Goal: Task Accomplishment & Management: Manage account settings

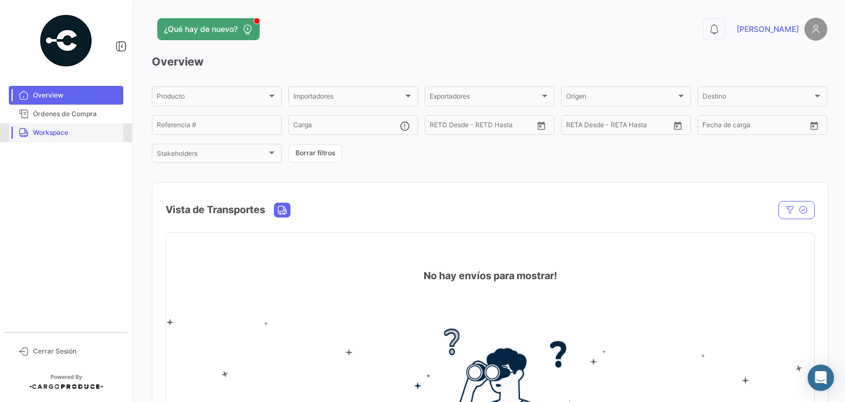
click at [73, 133] on span "Workspace" at bounding box center [76, 133] width 86 height 10
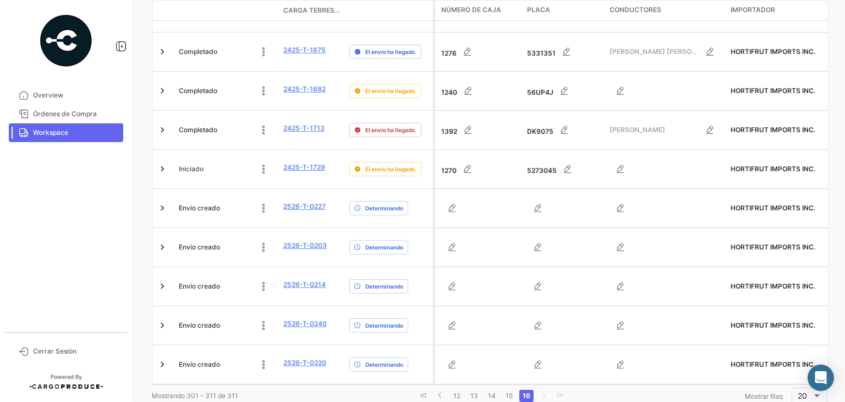
scroll to position [320, 0]
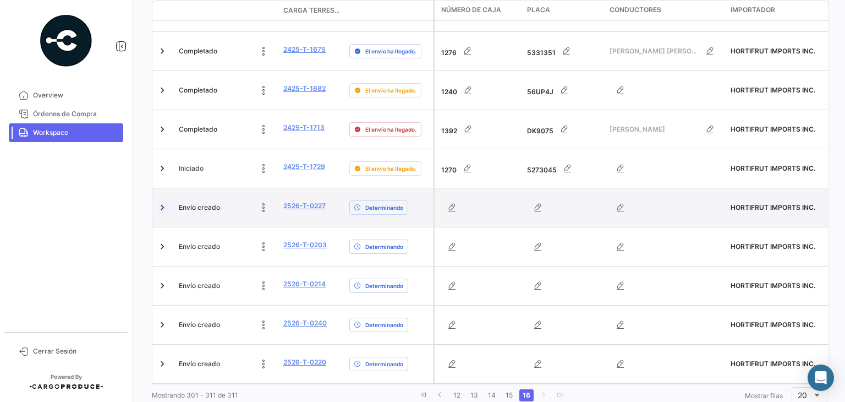
click at [162, 202] on link at bounding box center [162, 207] width 11 height 11
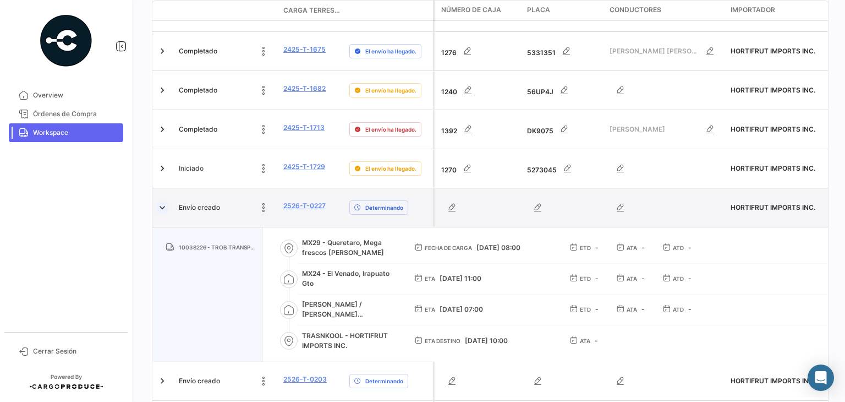
click at [162, 202] on link at bounding box center [162, 207] width 11 height 11
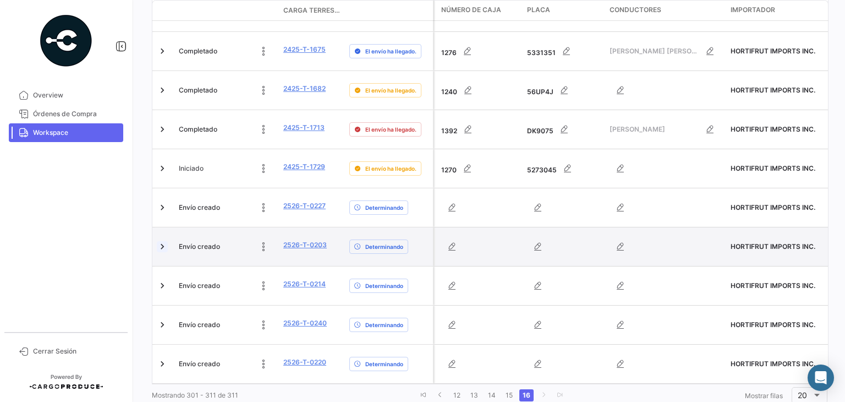
click at [163, 241] on link at bounding box center [162, 246] width 11 height 11
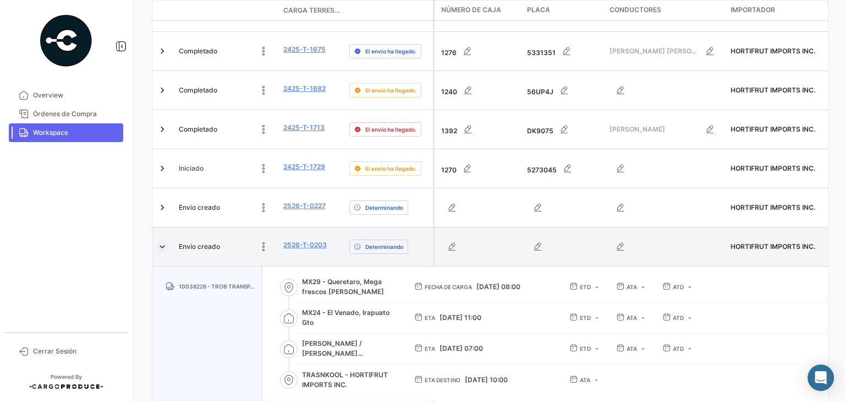
click at [162, 241] on link at bounding box center [162, 246] width 11 height 11
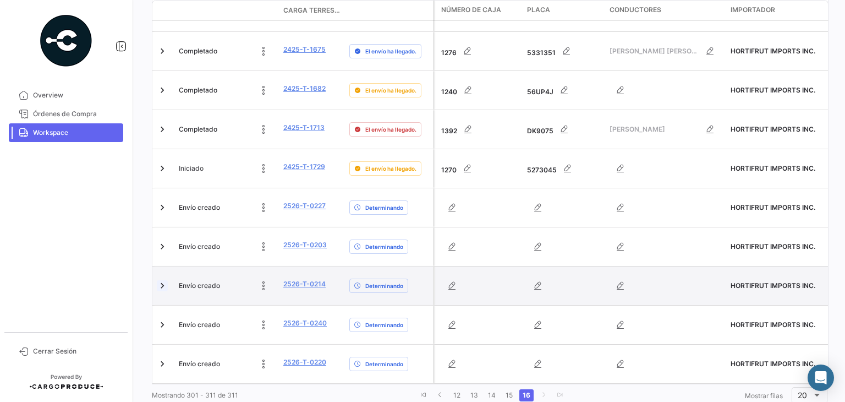
click at [162, 280] on link at bounding box center [162, 285] width 11 height 11
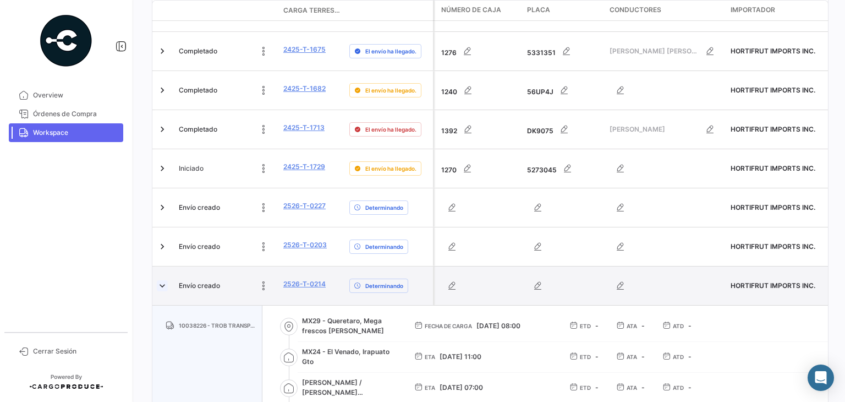
click at [165, 280] on link at bounding box center [162, 285] width 11 height 11
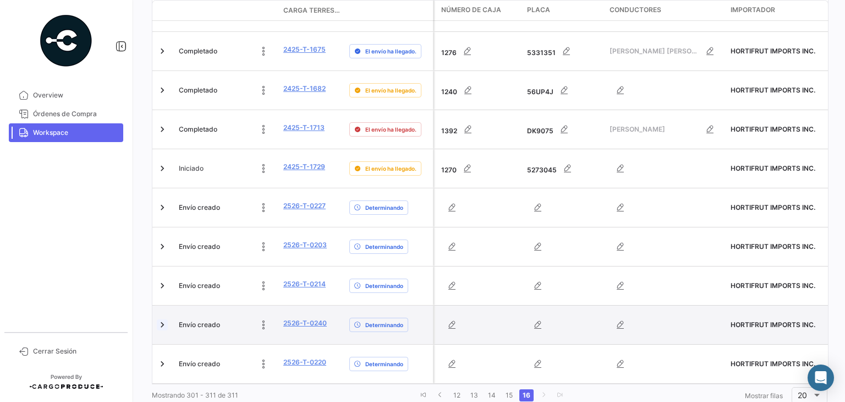
click at [163, 319] on link at bounding box center [162, 324] width 11 height 11
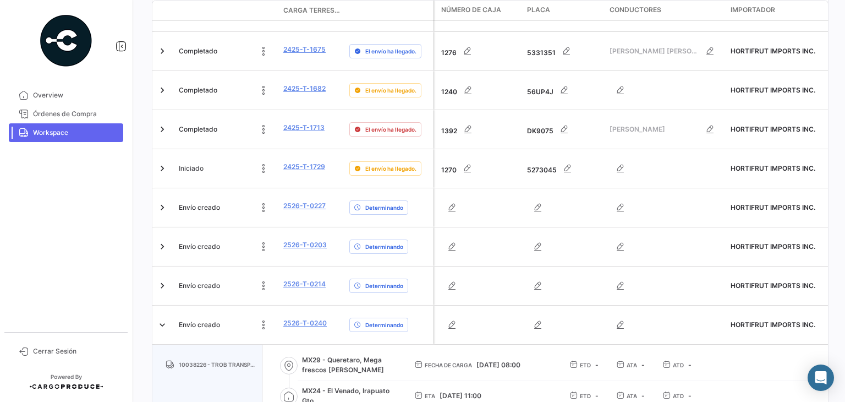
click at [147, 251] on div "¿Qué hay de nuevo? 0 [PERSON_NAME] Terrestres A tiempo Retrasado Adelantado Det…" at bounding box center [489, 201] width 711 height 402
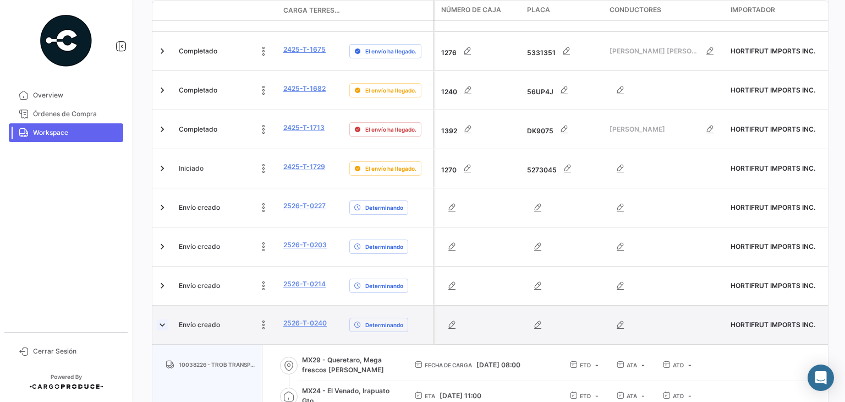
click at [158, 319] on link at bounding box center [162, 324] width 11 height 11
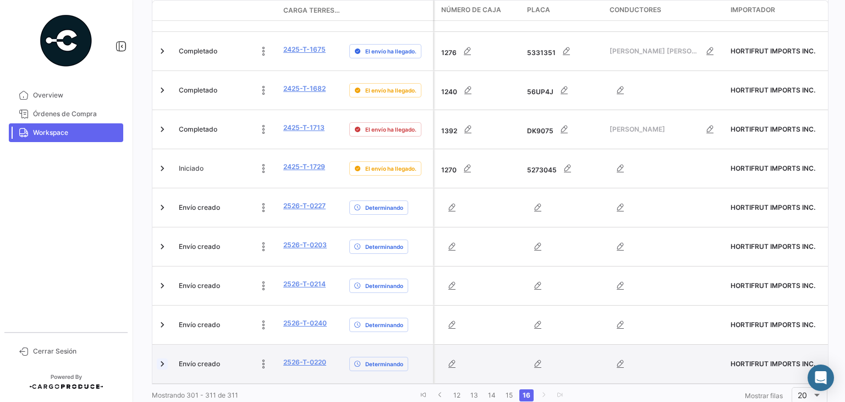
click at [163, 358] on link at bounding box center [162, 363] width 11 height 11
click at [164, 358] on link at bounding box center [162, 363] width 11 height 11
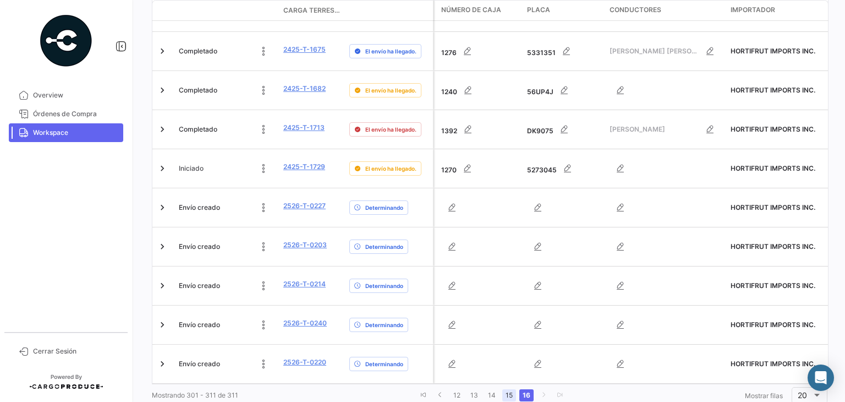
click at [503, 389] on link "15" at bounding box center [509, 395] width 14 height 12
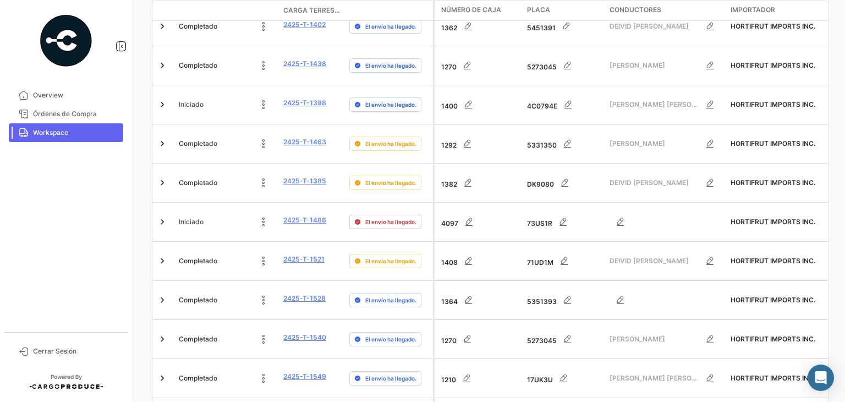
scroll to position [616, 0]
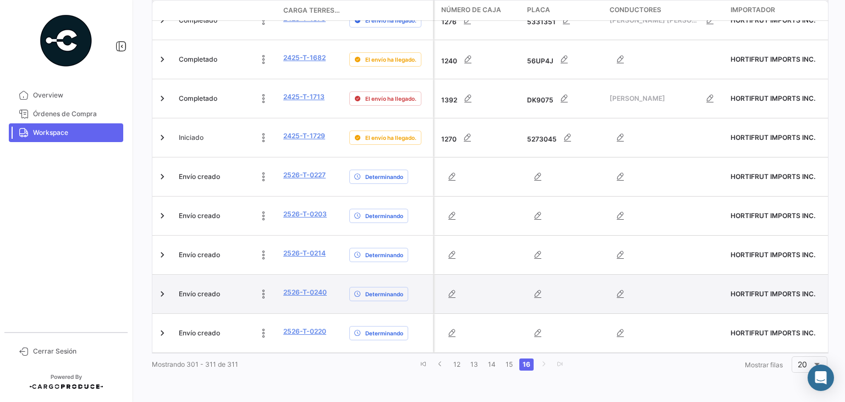
scroll to position [320, 0]
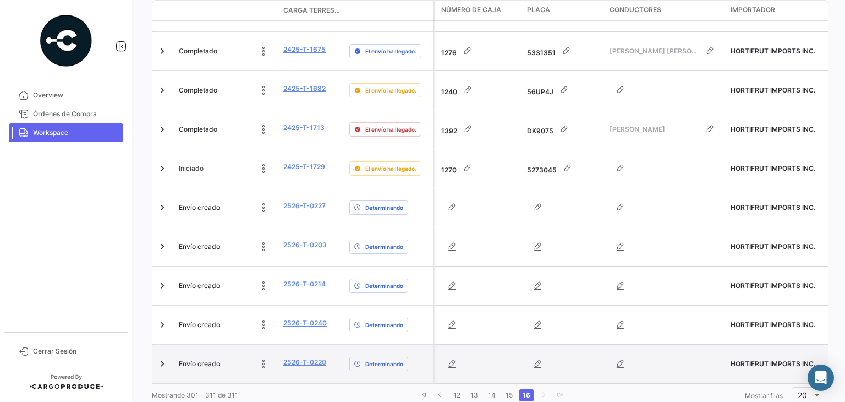
click at [164, 349] on div at bounding box center [163, 364] width 13 height 30
click at [162, 358] on link at bounding box center [162, 363] width 11 height 11
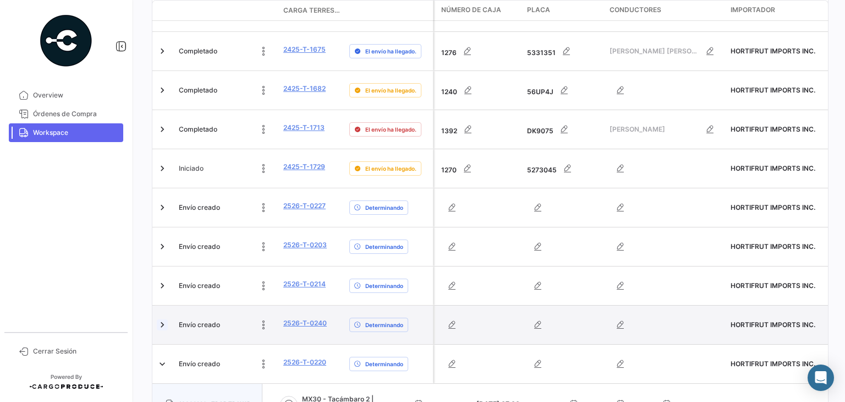
click at [158, 319] on link at bounding box center [162, 324] width 11 height 11
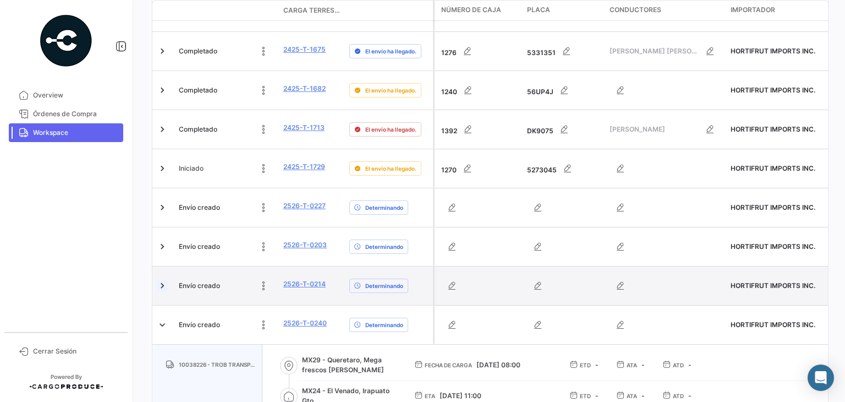
click at [163, 280] on link at bounding box center [162, 285] width 11 height 11
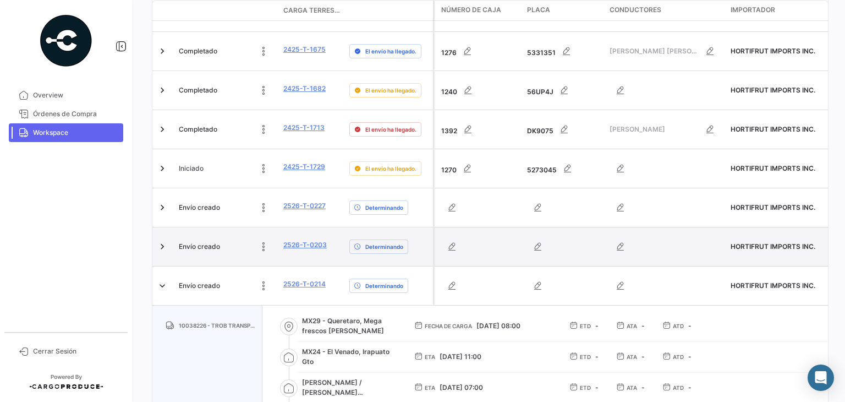
click at [167, 241] on link at bounding box center [162, 246] width 11 height 11
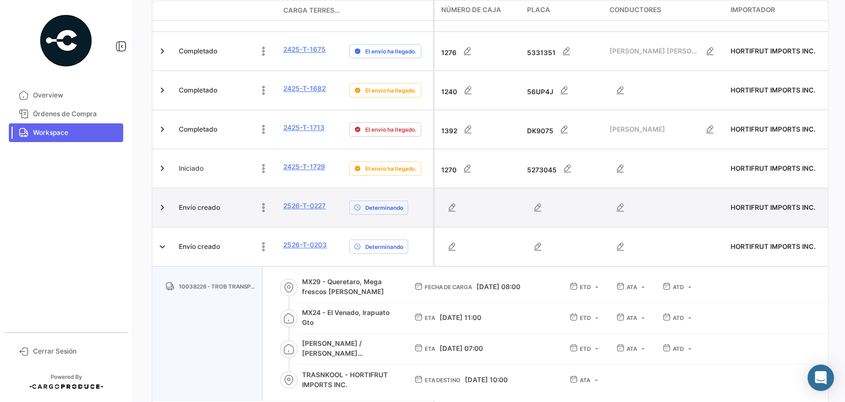
click at [163, 193] on div at bounding box center [163, 208] width 13 height 30
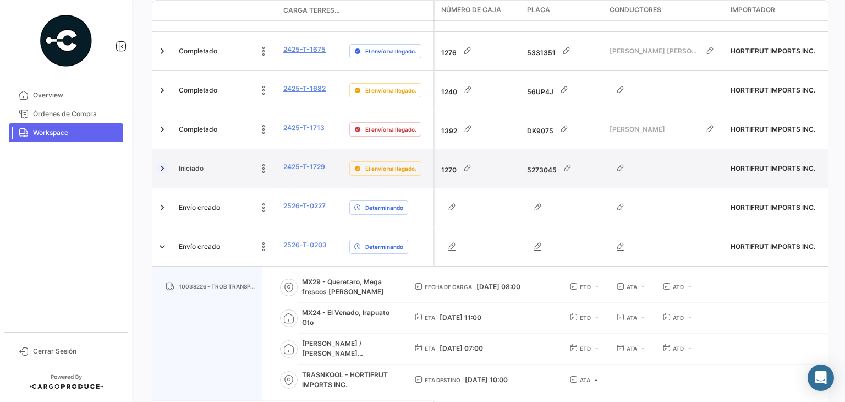
click at [163, 163] on link at bounding box center [162, 168] width 11 height 11
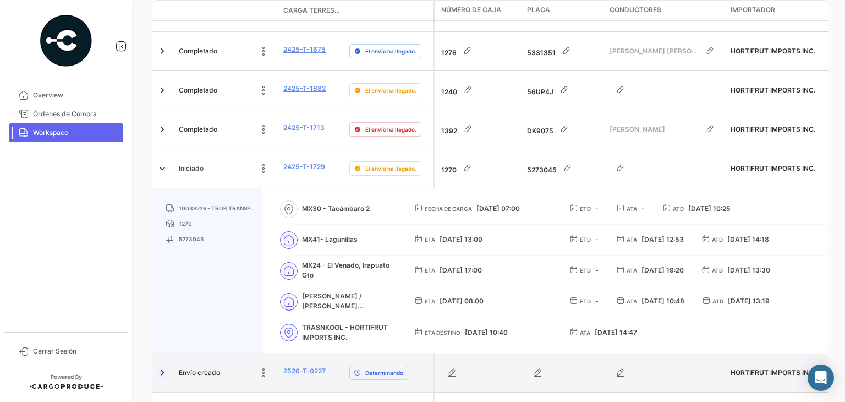
click at [165, 367] on link at bounding box center [162, 372] width 11 height 11
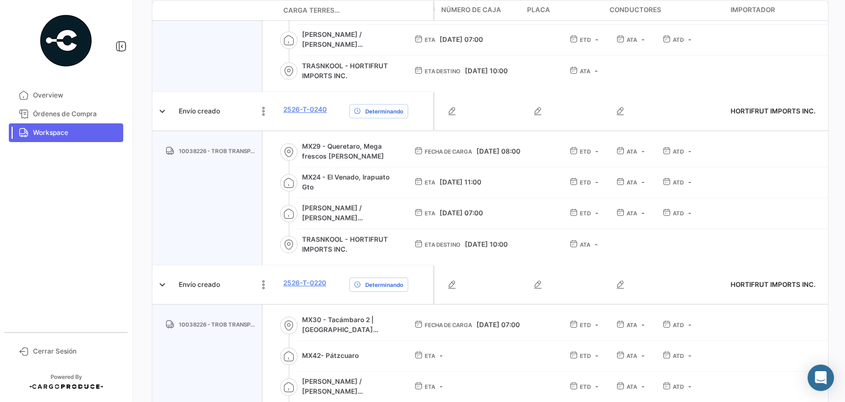
scroll to position [1156, 0]
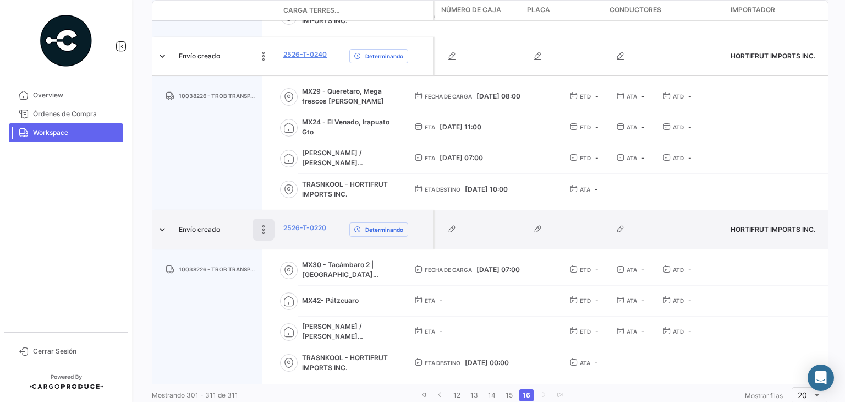
click at [262, 224] on icon at bounding box center [263, 229] width 11 height 11
click at [191, 224] on icon at bounding box center [189, 229] width 11 height 11
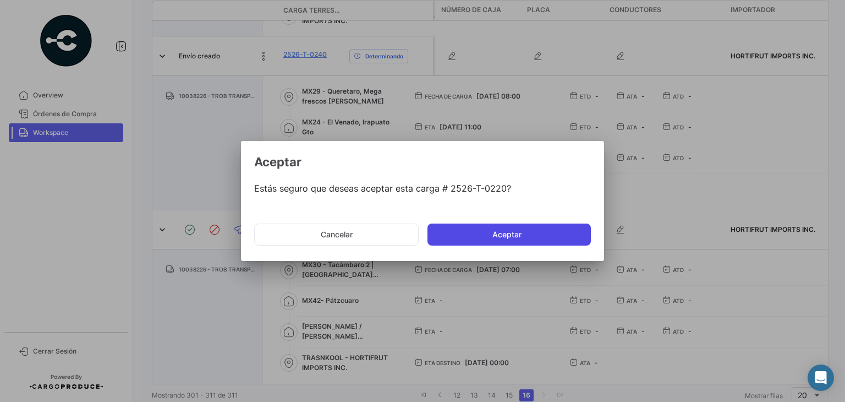
click at [493, 238] on button "Aceptar" at bounding box center [509, 234] width 163 height 22
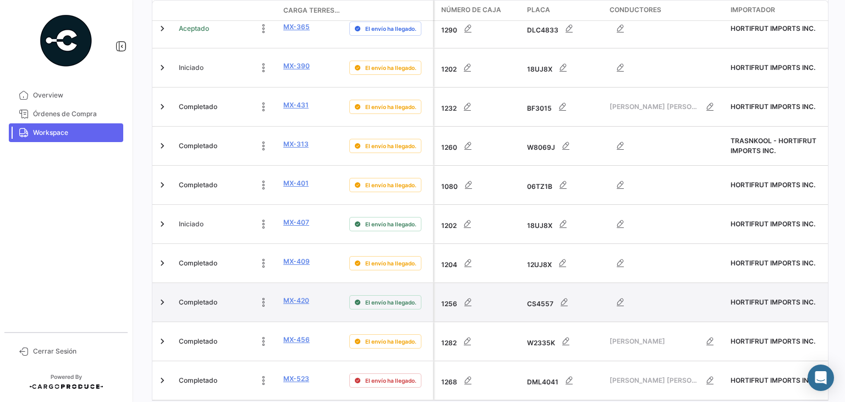
scroll to position [655, 0]
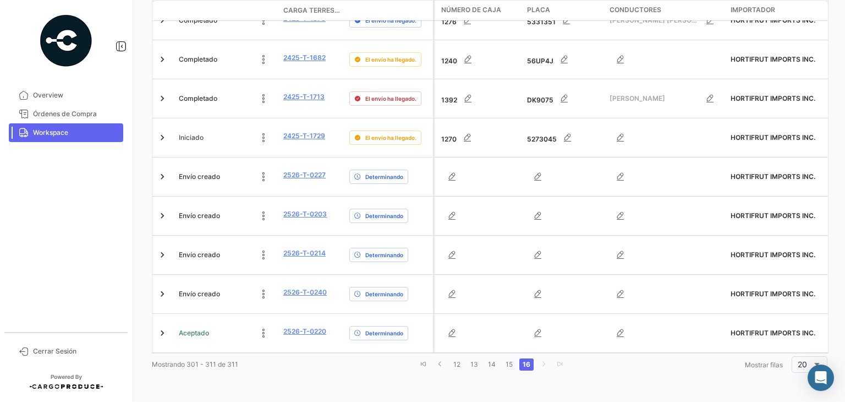
scroll to position [313, 0]
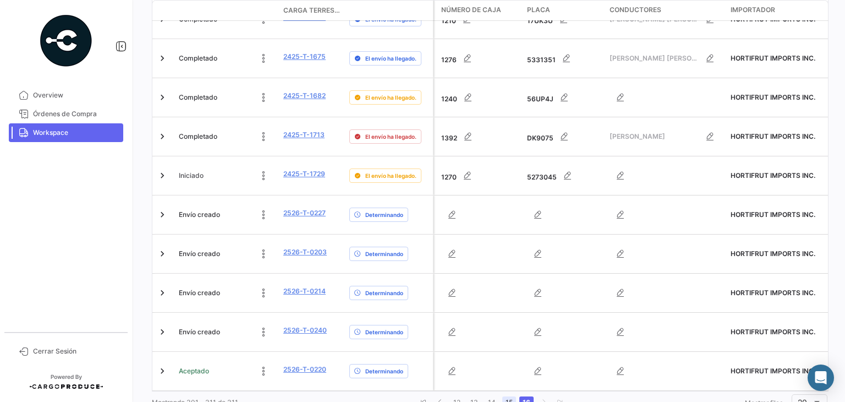
click at [508, 396] on link "15" at bounding box center [509, 402] width 14 height 12
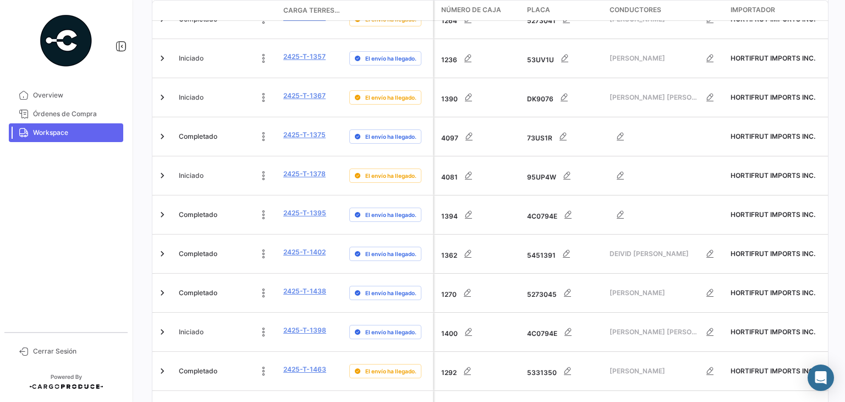
scroll to position [616, 0]
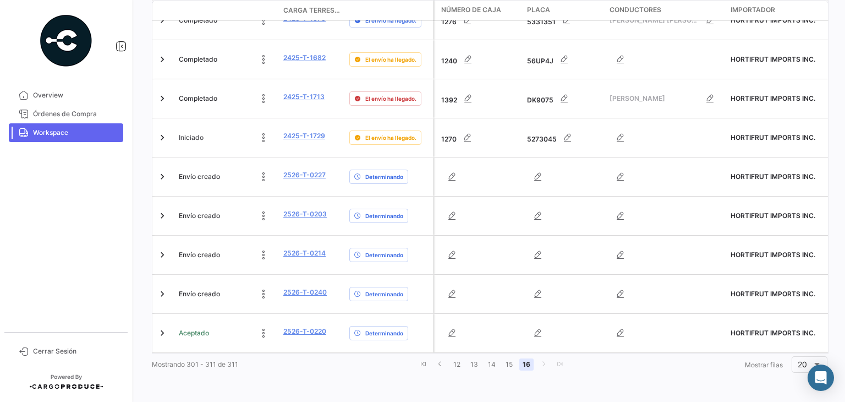
scroll to position [313, 0]
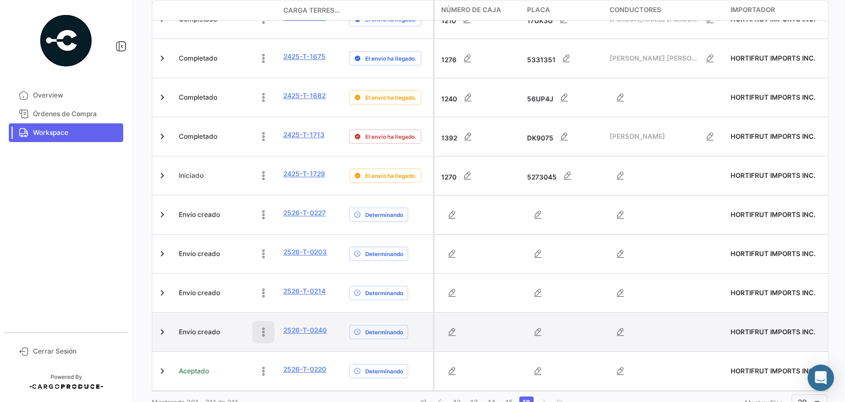
click at [265, 326] on icon at bounding box center [263, 331] width 11 height 11
click at [185, 326] on icon at bounding box center [189, 331] width 11 height 11
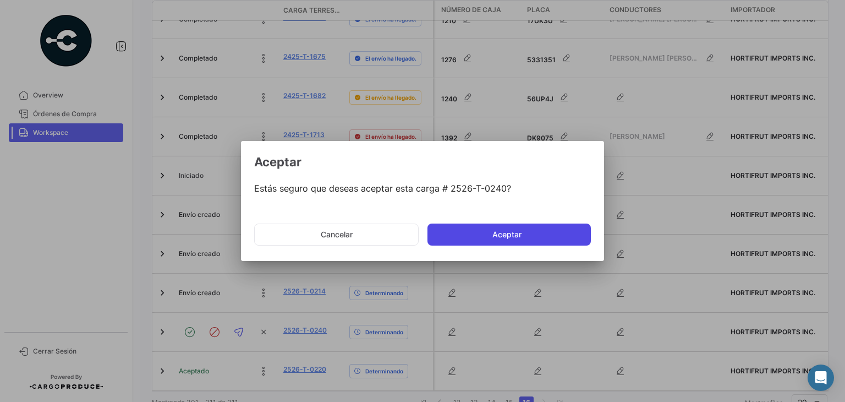
click at [508, 241] on button "Aceptar" at bounding box center [509, 234] width 163 height 22
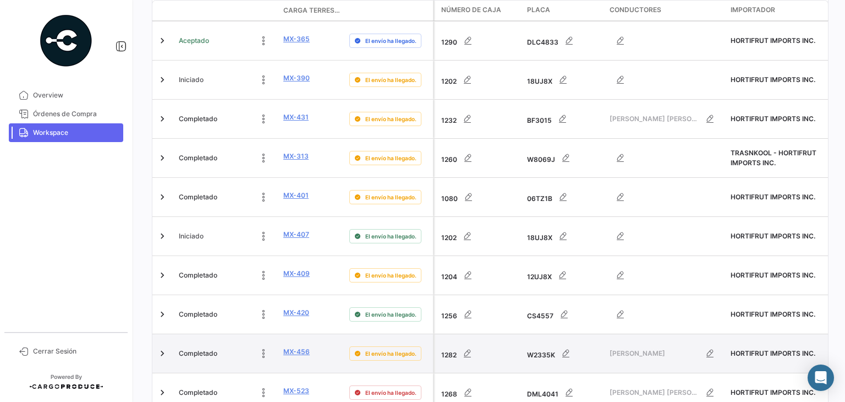
scroll to position [655, 0]
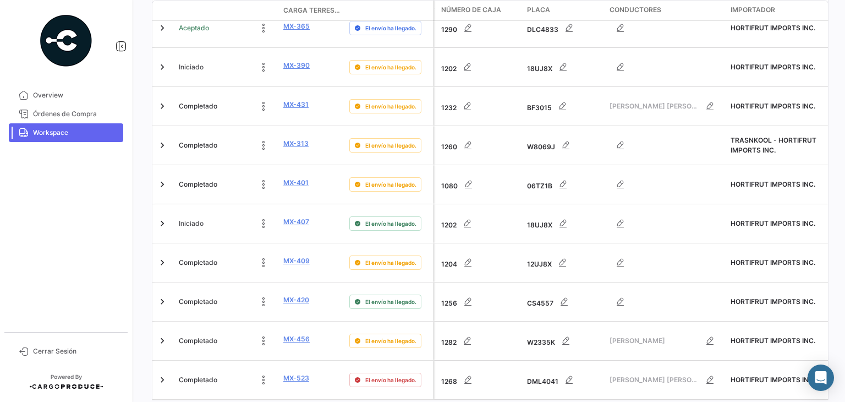
click at [549, 401] on icon "go to last page" at bounding box center [552, 410] width 7 height 7
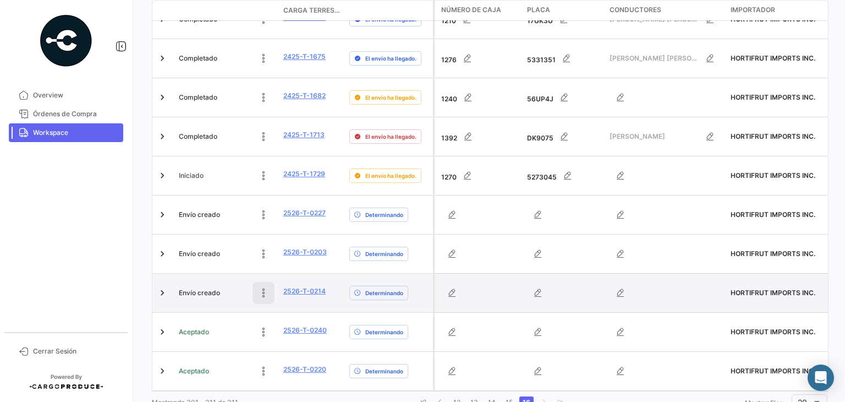
click at [264, 287] on icon at bounding box center [263, 292] width 11 height 11
click at [194, 287] on icon at bounding box center [189, 292] width 11 height 11
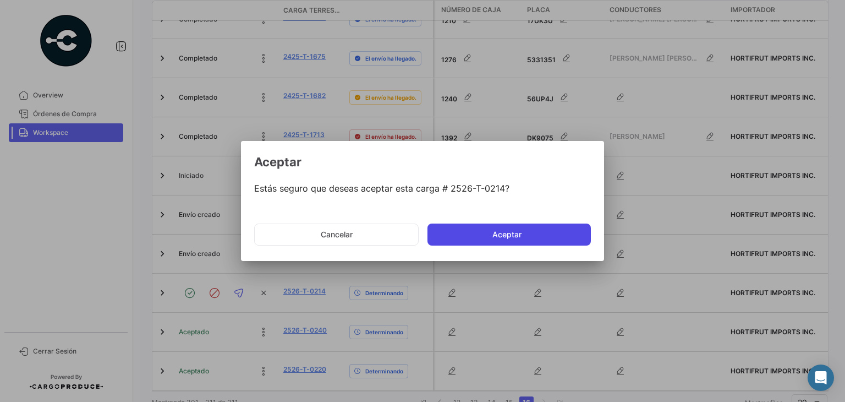
click at [503, 239] on button "Aceptar" at bounding box center [509, 234] width 163 height 22
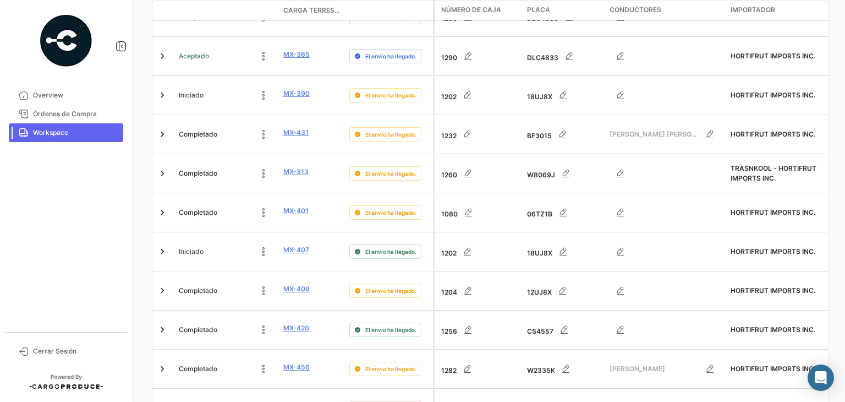
scroll to position [655, 0]
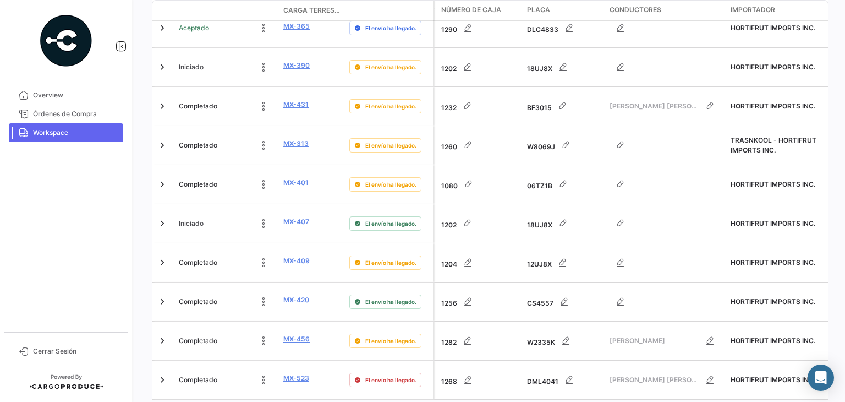
click at [550, 401] on icon "go to last page" at bounding box center [552, 410] width 7 height 7
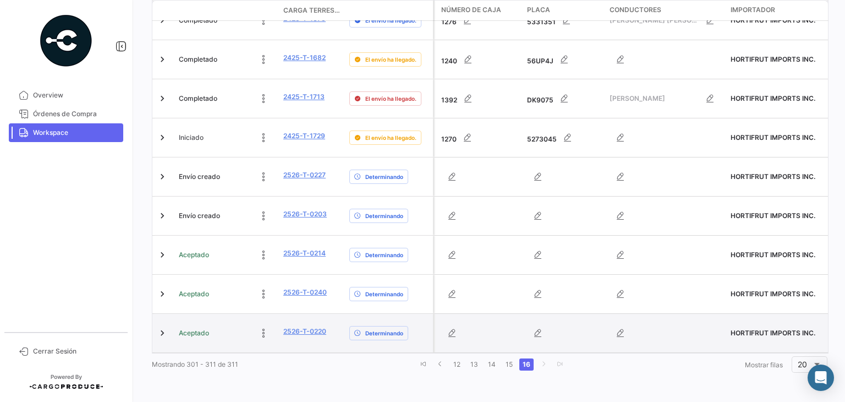
scroll to position [313, 0]
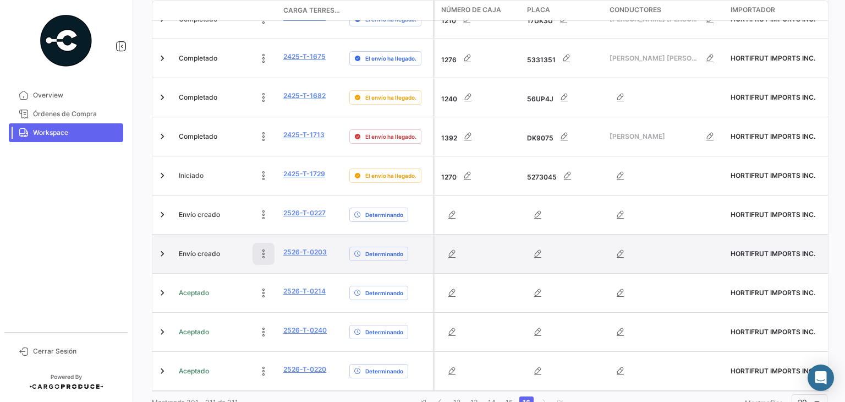
click at [256, 243] on button at bounding box center [264, 254] width 22 height 22
click at [194, 248] on icon at bounding box center [189, 253] width 11 height 11
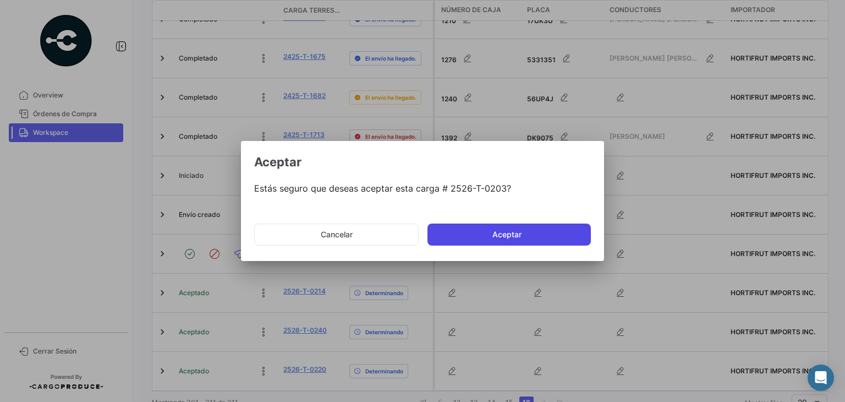
click at [464, 235] on button "Aceptar" at bounding box center [509, 234] width 163 height 22
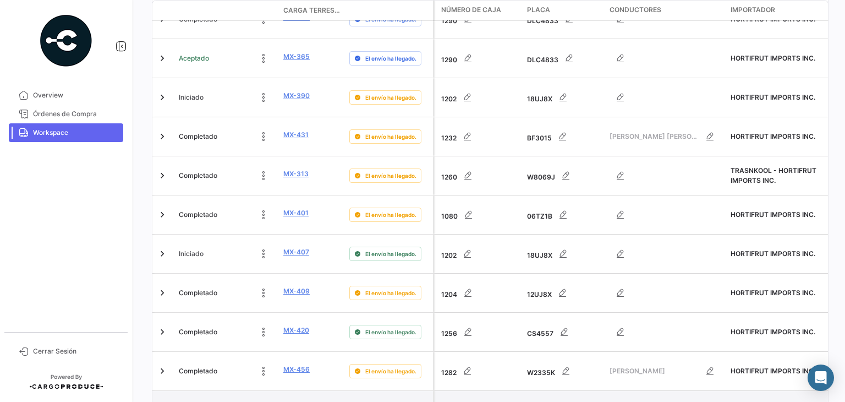
scroll to position [655, 0]
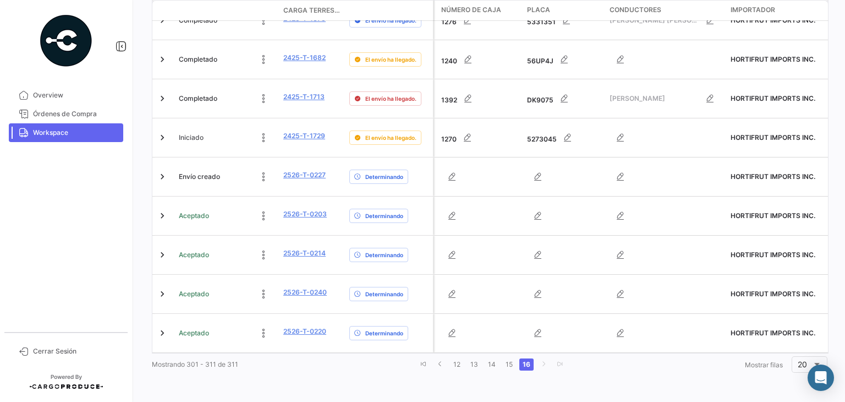
scroll to position [313, 0]
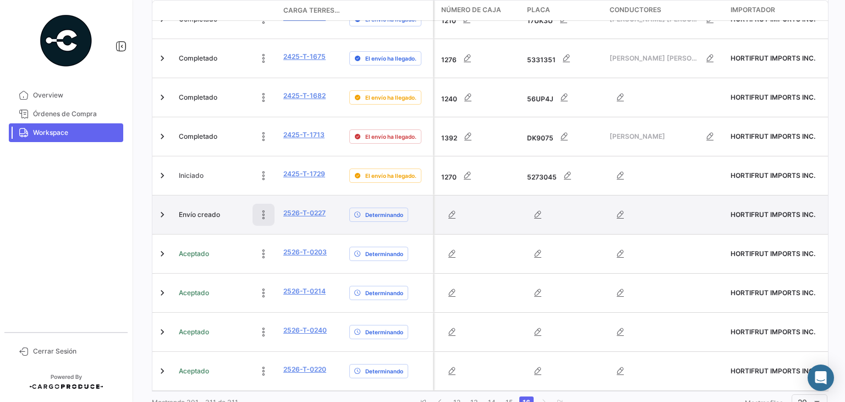
click at [258, 209] on icon at bounding box center [263, 214] width 11 height 11
click at [193, 209] on icon at bounding box center [189, 214] width 11 height 11
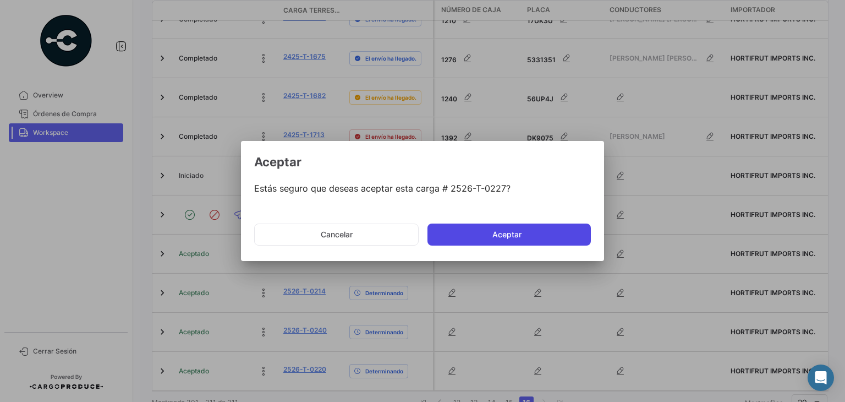
click at [462, 231] on button "Aceptar" at bounding box center [509, 234] width 163 height 22
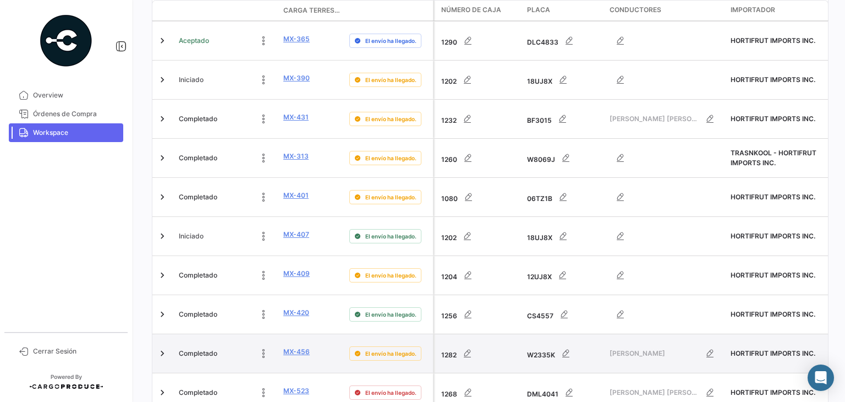
scroll to position [655, 0]
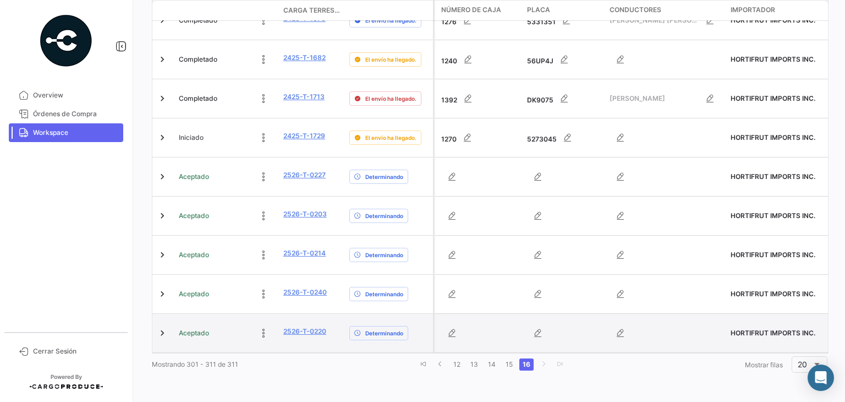
scroll to position [313, 0]
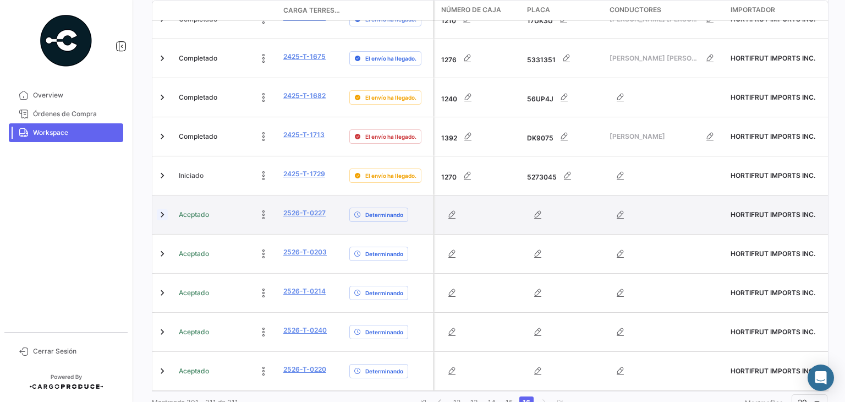
click at [161, 209] on link at bounding box center [162, 214] width 11 height 11
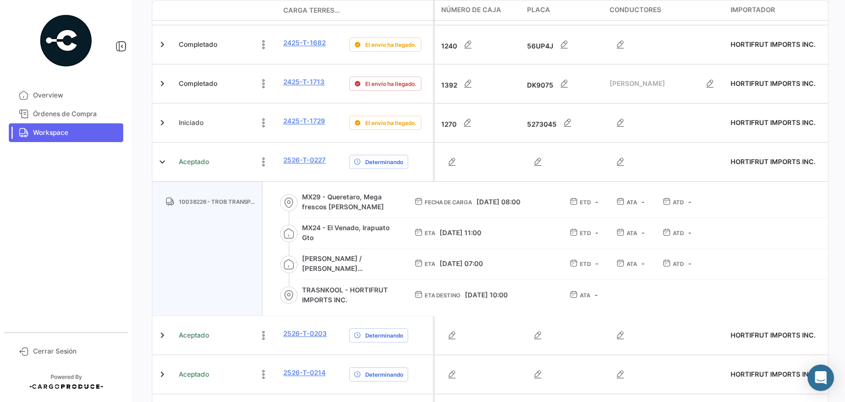
scroll to position [423, 0]
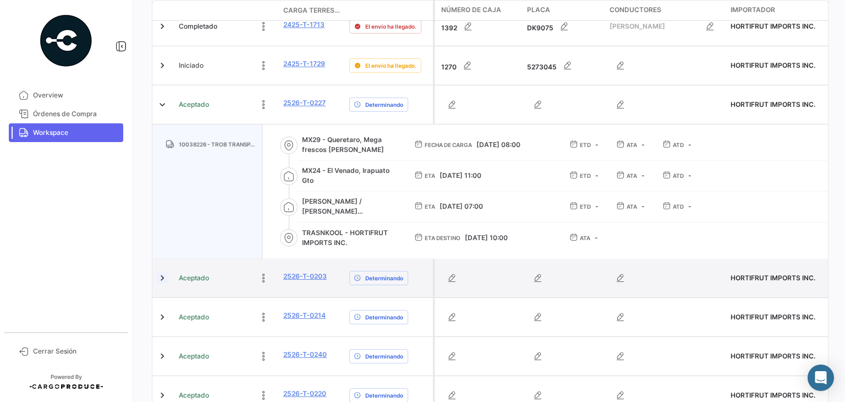
click at [161, 272] on link at bounding box center [162, 277] width 11 height 11
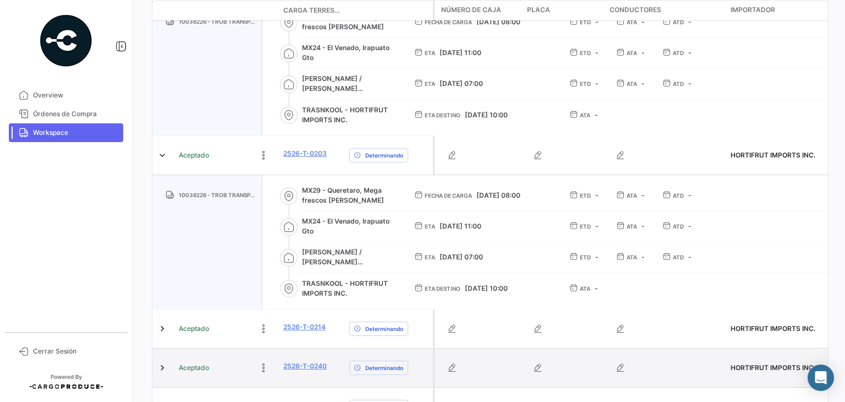
scroll to position [581, 0]
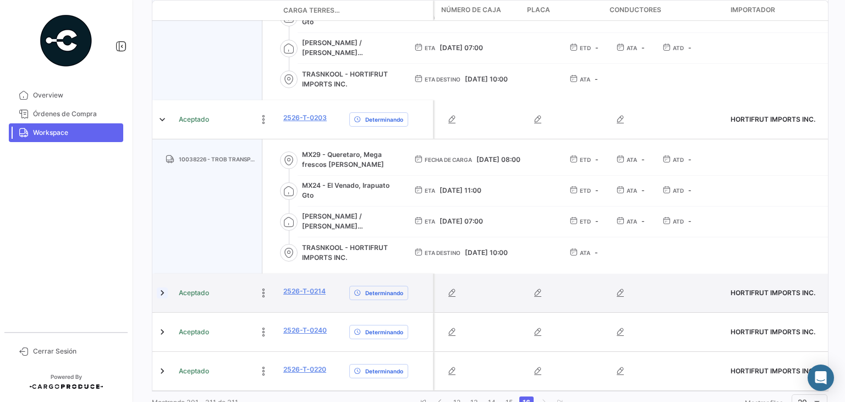
click at [161, 287] on link at bounding box center [162, 292] width 11 height 11
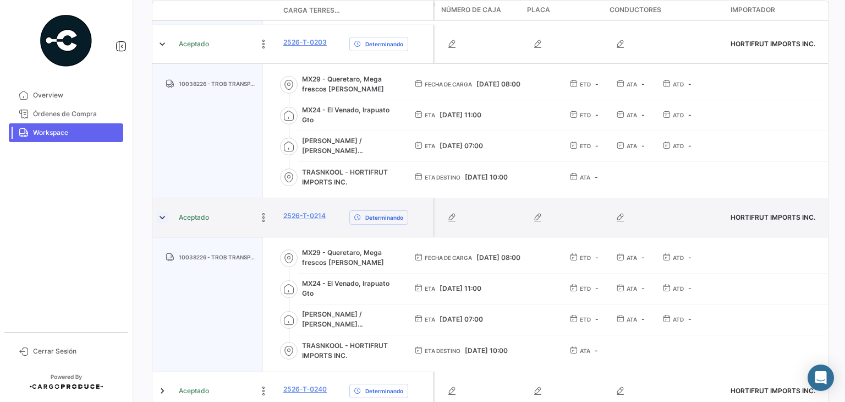
scroll to position [715, 0]
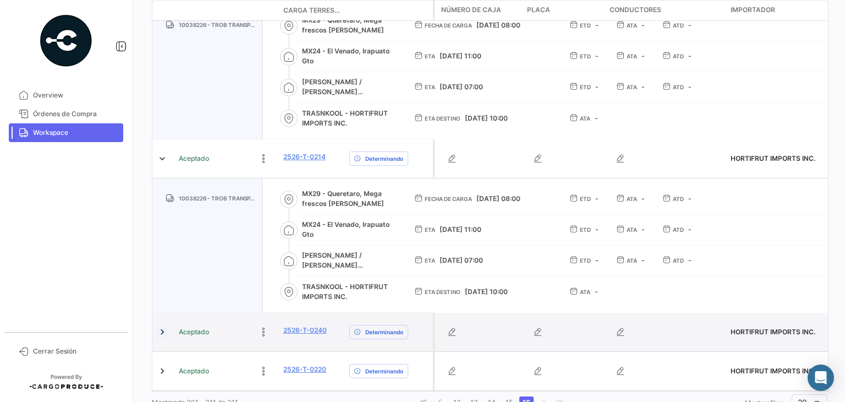
click at [163, 326] on link at bounding box center [162, 331] width 11 height 11
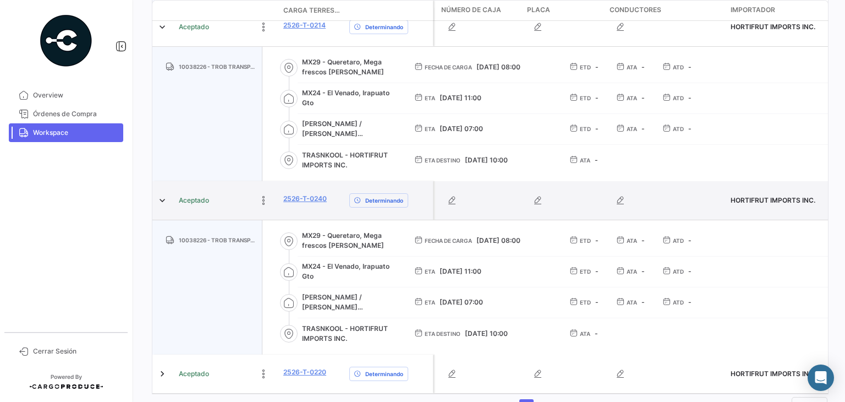
scroll to position [850, 0]
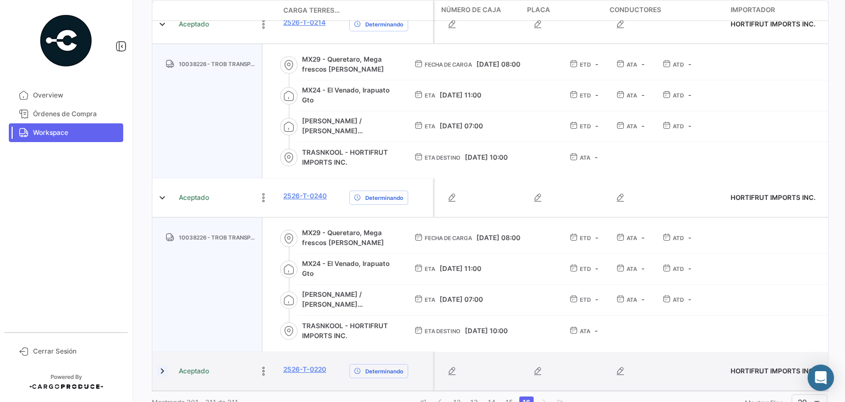
click at [163, 365] on link at bounding box center [162, 370] width 11 height 11
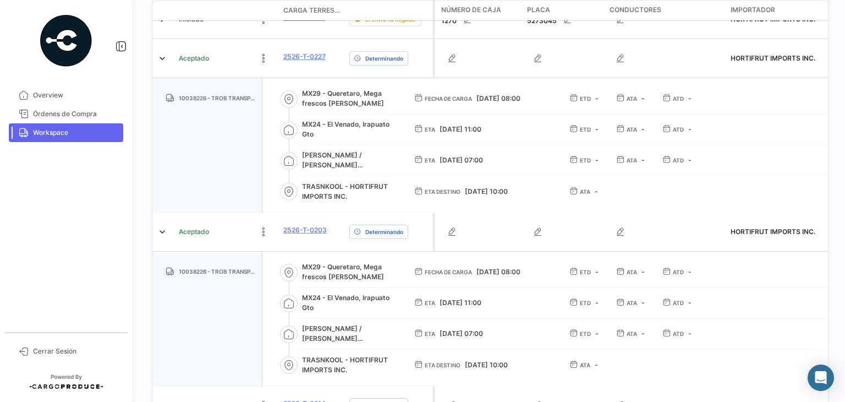
scroll to position [519, 0]
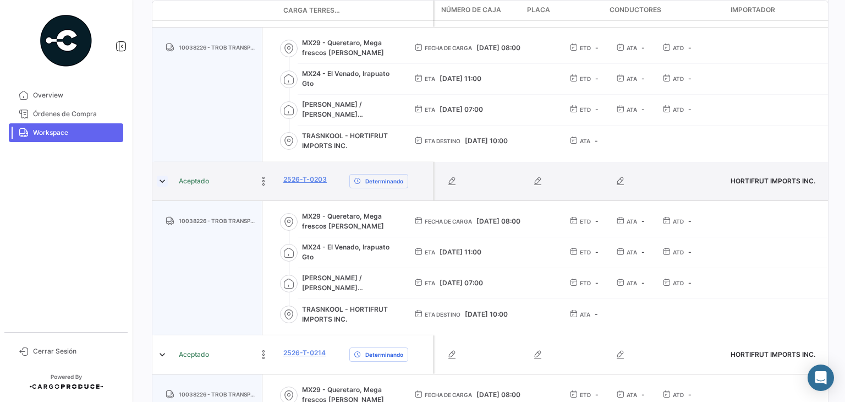
click at [161, 176] on link at bounding box center [162, 181] width 11 height 11
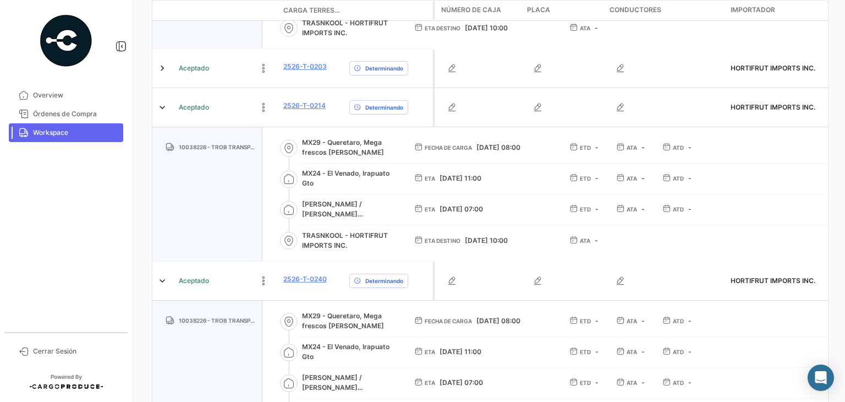
scroll to position [629, 0]
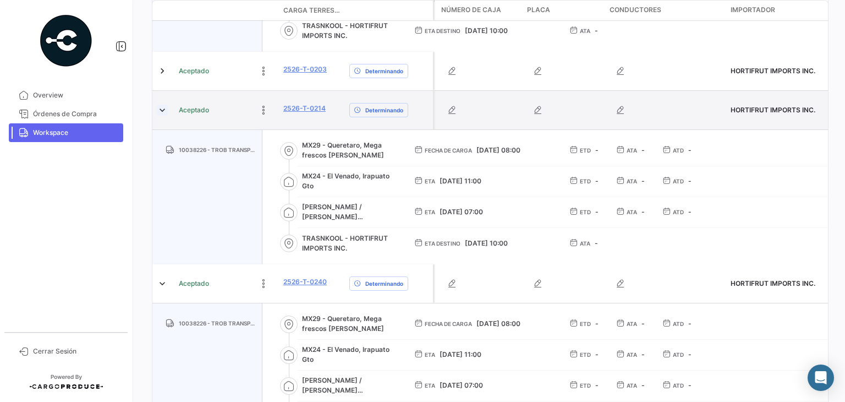
click at [162, 105] on link at bounding box center [162, 110] width 11 height 11
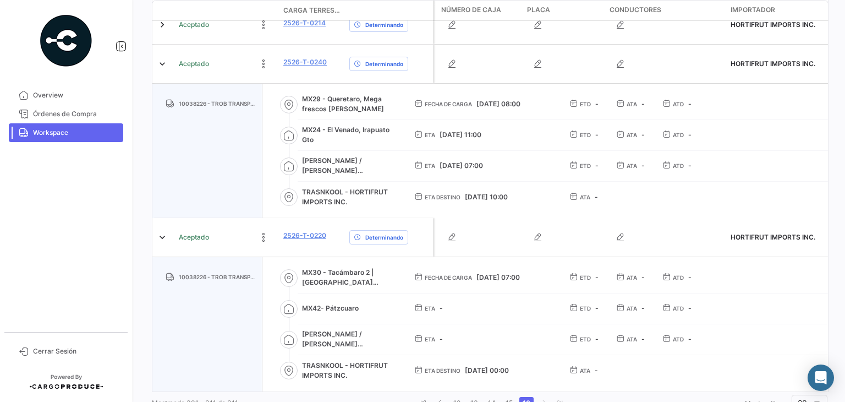
scroll to position [715, 0]
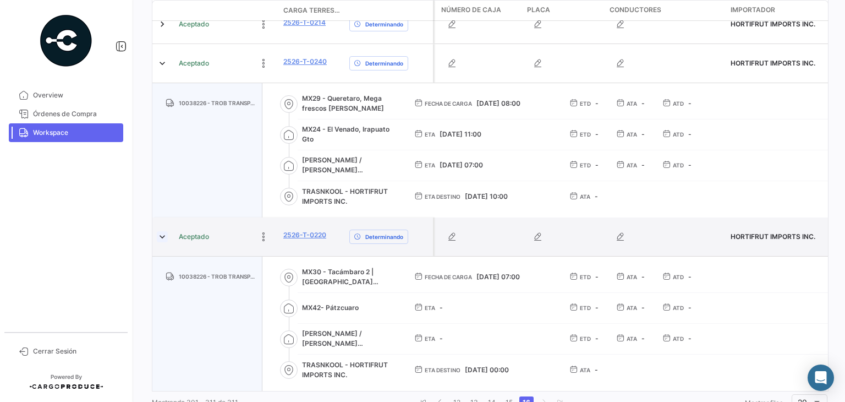
click at [162, 231] on link at bounding box center [162, 236] width 11 height 11
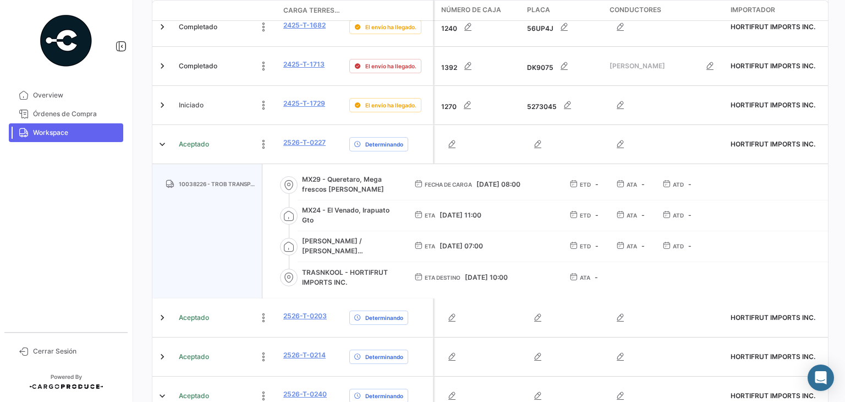
scroll to position [361, 0]
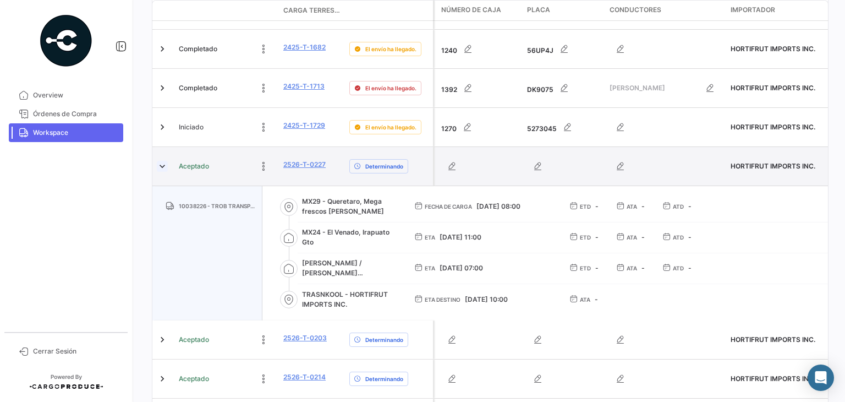
click at [165, 161] on link at bounding box center [162, 166] width 11 height 11
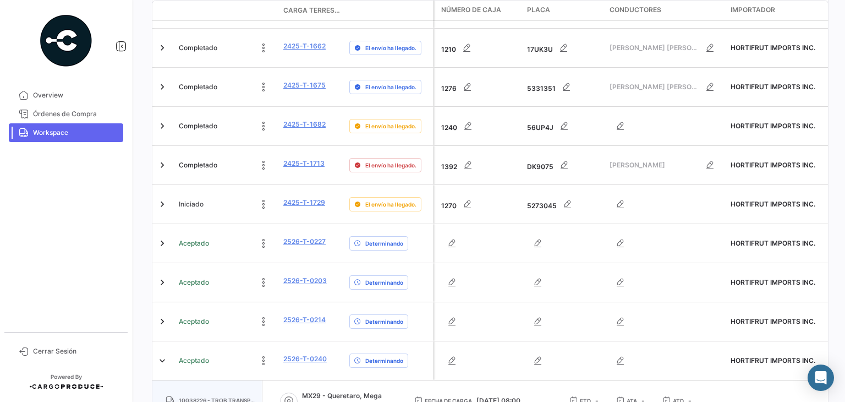
scroll to position [282, 0]
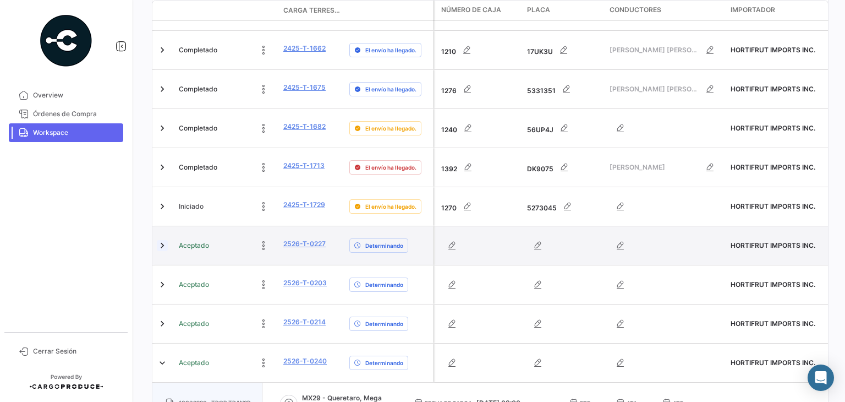
click at [165, 240] on link at bounding box center [162, 245] width 11 height 11
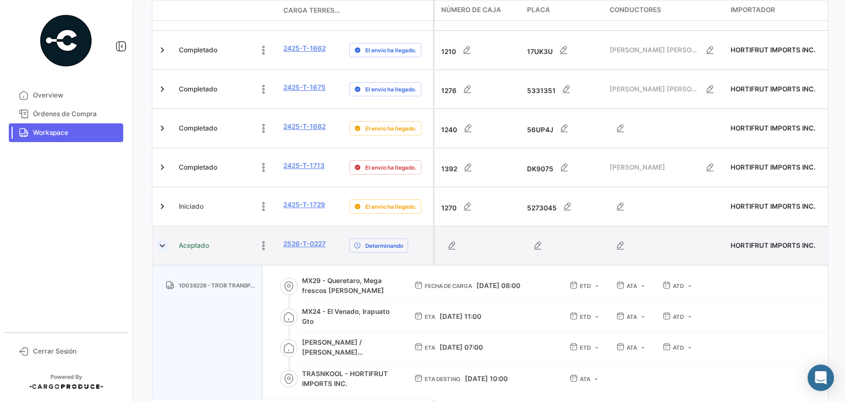
click at [165, 240] on link at bounding box center [162, 245] width 11 height 11
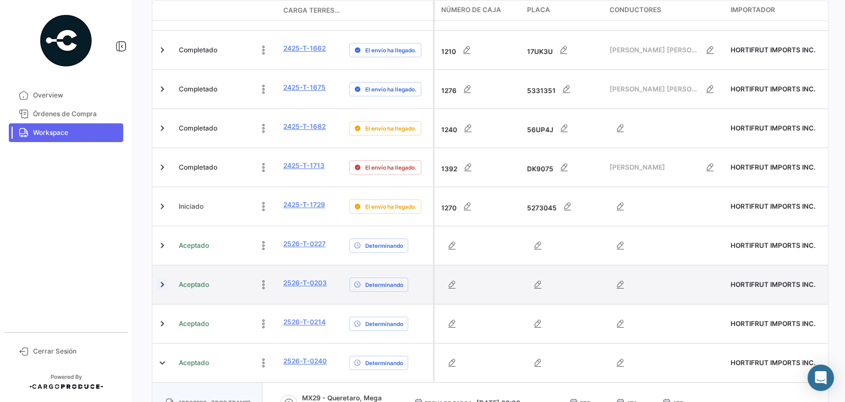
click at [158, 279] on link at bounding box center [162, 284] width 11 height 11
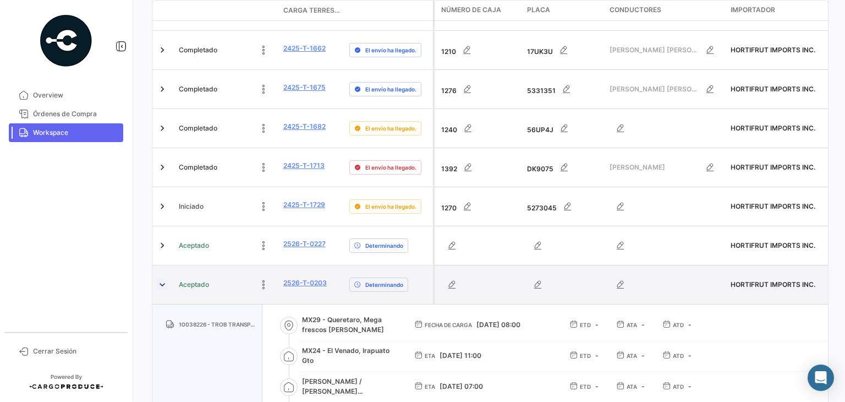
click at [158, 279] on link at bounding box center [162, 284] width 11 height 11
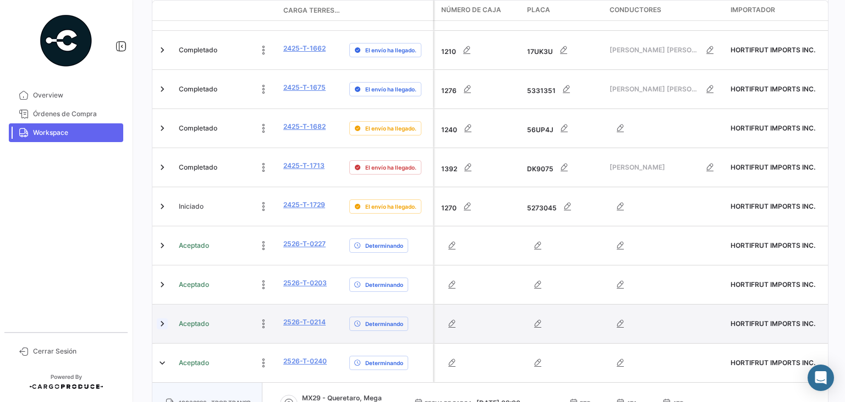
click at [163, 318] on link at bounding box center [162, 323] width 11 height 11
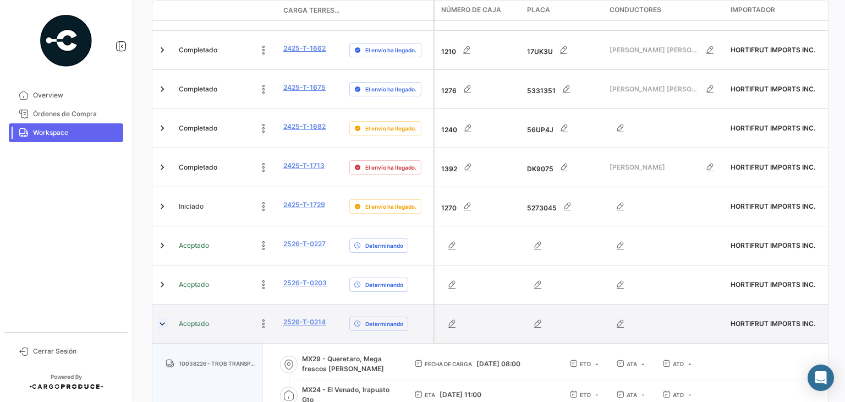
click at [163, 318] on link at bounding box center [162, 323] width 11 height 11
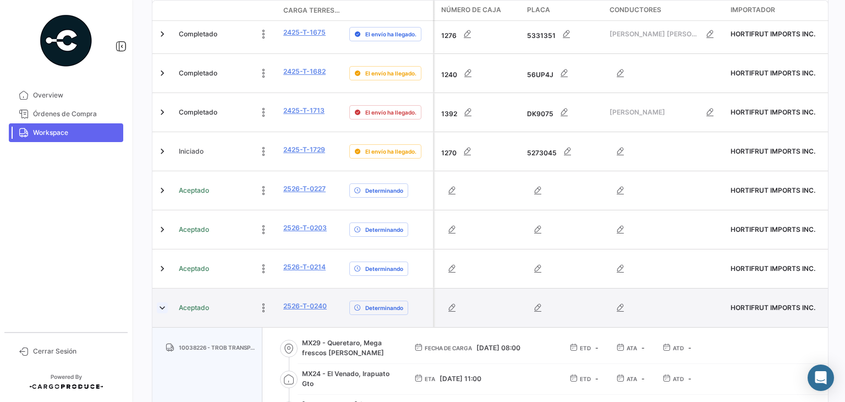
scroll to position [447, 0]
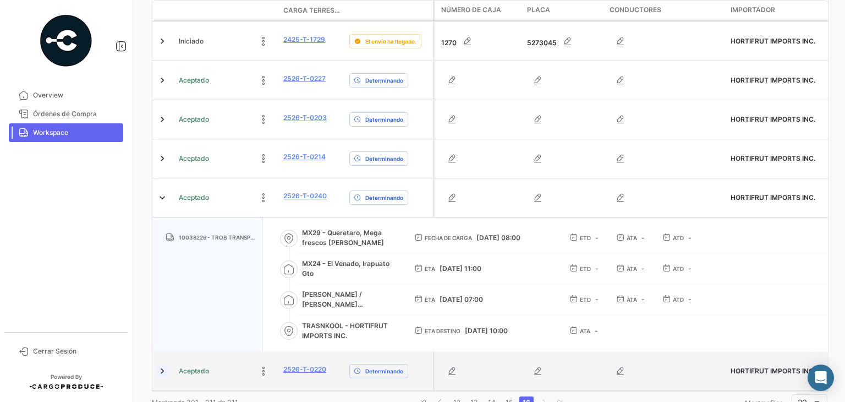
click at [161, 365] on link at bounding box center [162, 370] width 11 height 11
click at [160, 365] on link at bounding box center [162, 370] width 11 height 11
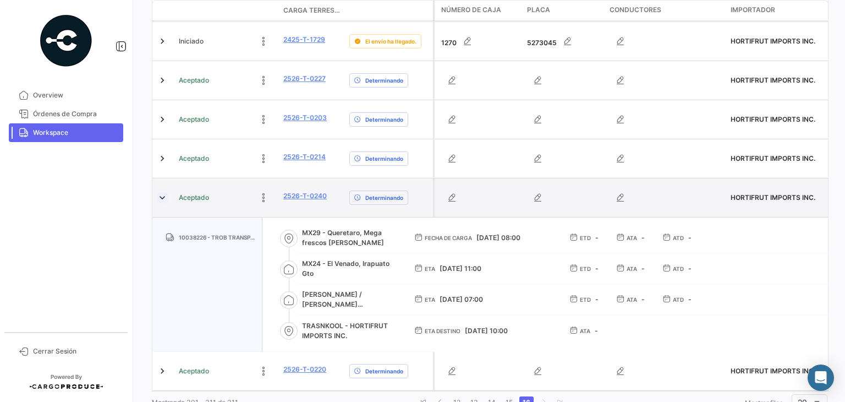
click at [162, 192] on link at bounding box center [162, 197] width 11 height 11
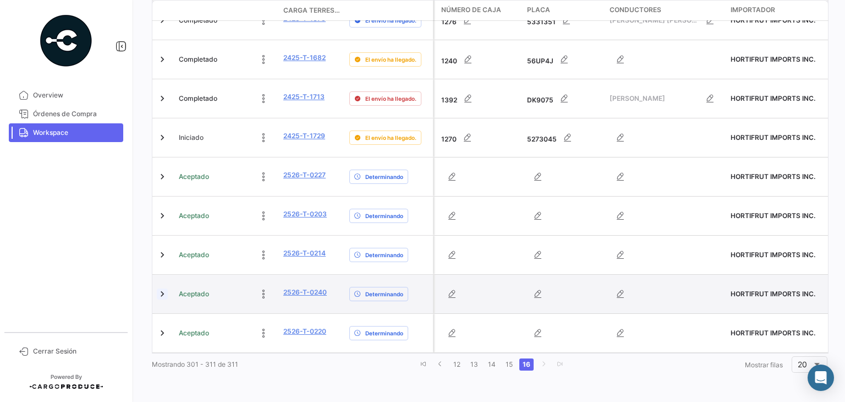
scroll to position [313, 0]
